Goal: Task Accomplishment & Management: Manage account settings

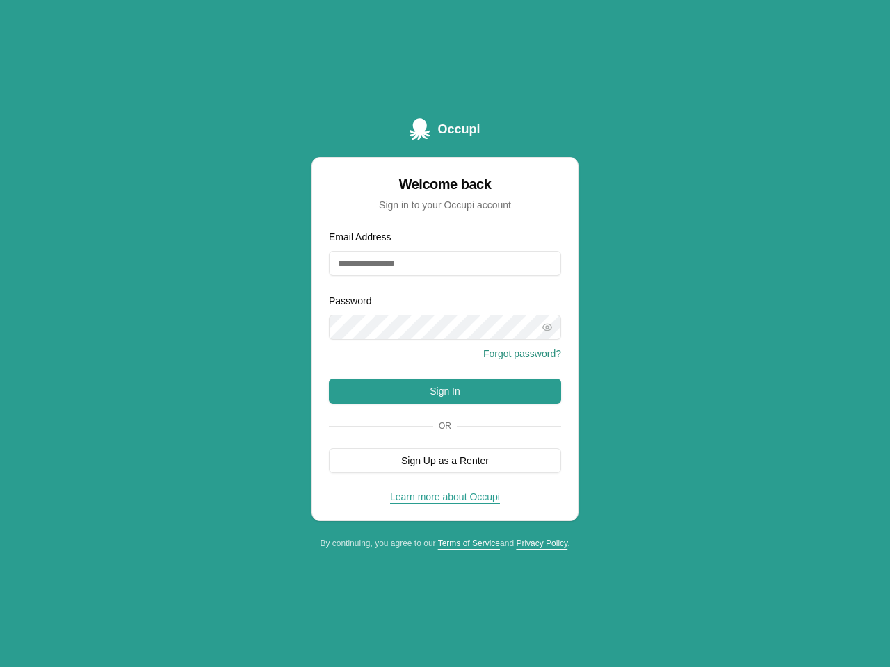
click at [547, 327] on icon "button" at bounding box center [547, 327] width 11 height 11
click at [522, 354] on button "Forgot password?" at bounding box center [522, 354] width 78 height 14
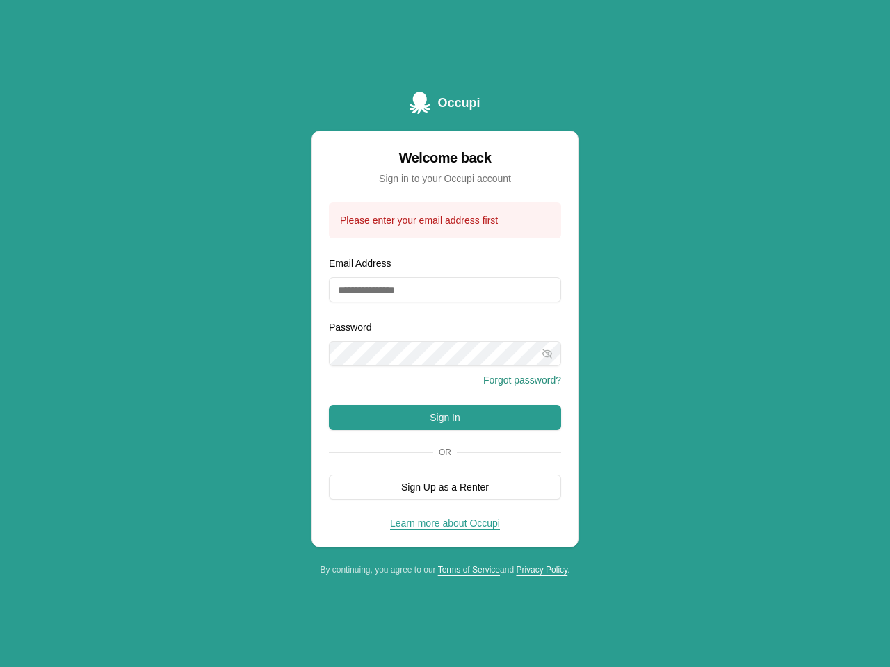
click at [445, 461] on form "Please enter your email address first Email Address Password Forgot password? S…" at bounding box center [445, 351] width 232 height 298
